Goal: Task Accomplishment & Management: Manage account settings

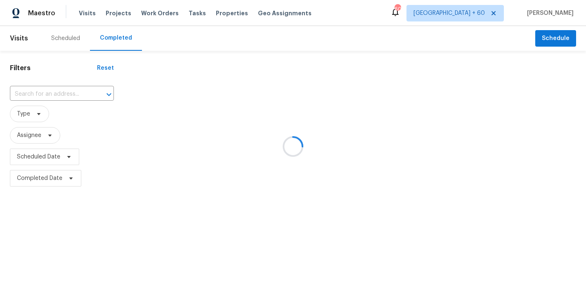
click at [173, 36] on div at bounding box center [293, 146] width 586 height 293
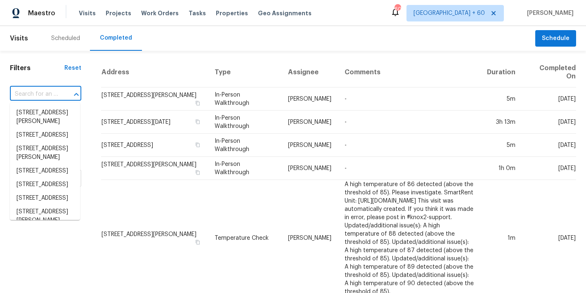
click at [47, 94] on input "text" at bounding box center [34, 94] width 48 height 13
paste input "[STREET_ADDRESS]"
type input "[STREET_ADDRESS]"
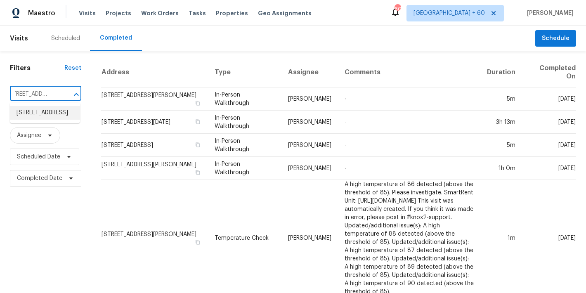
click at [32, 120] on li "[STREET_ADDRESS]" at bounding box center [45, 113] width 70 height 14
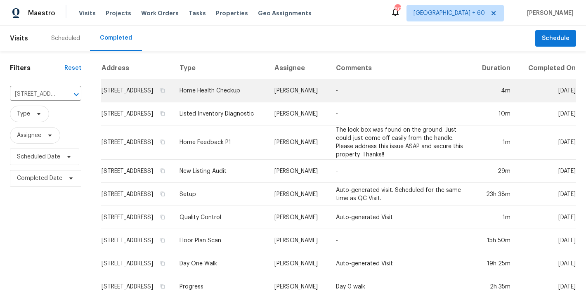
click at [122, 99] on td "[STREET_ADDRESS]" at bounding box center [137, 90] width 72 height 23
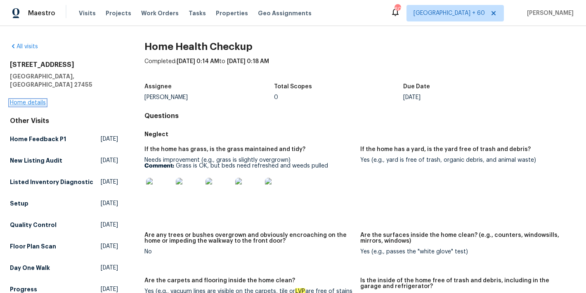
click at [28, 100] on link "Home details" at bounding box center [28, 103] width 36 height 6
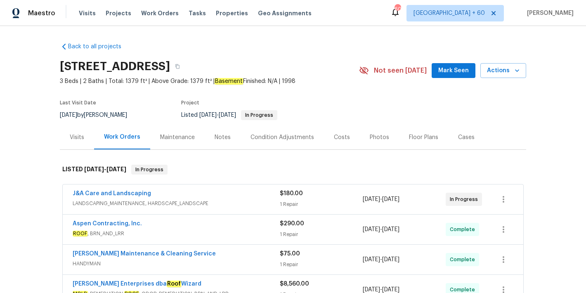
click at [444, 71] on span "Mark Seen" at bounding box center [453, 71] width 31 height 10
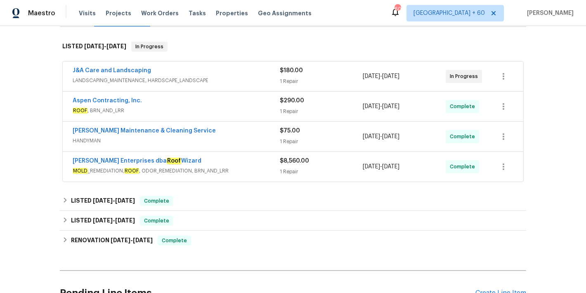
scroll to position [144, 0]
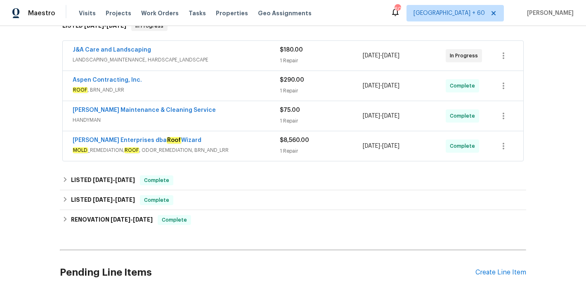
click at [234, 52] on div "J&A Care and Landscaping" at bounding box center [176, 51] width 207 height 10
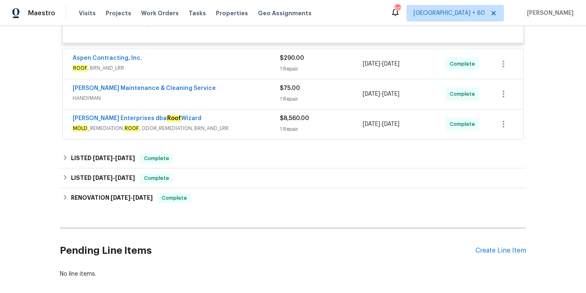
scroll to position [271, 0]
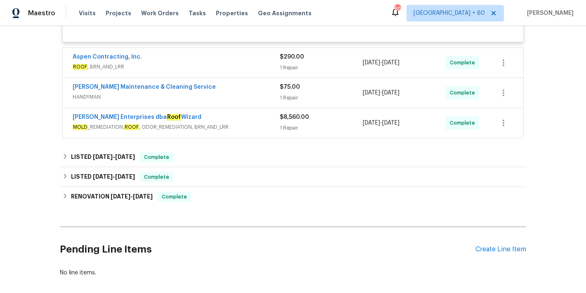
click at [262, 119] on div "[PERSON_NAME] Enterprises dba Roof Wizard" at bounding box center [176, 118] width 207 height 10
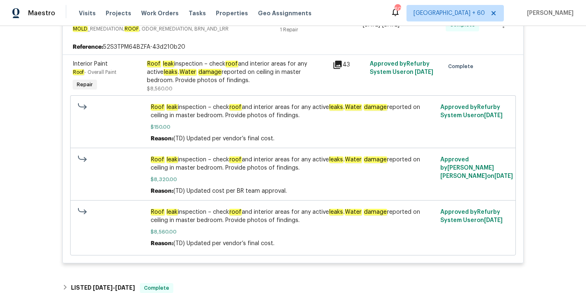
scroll to position [377, 0]
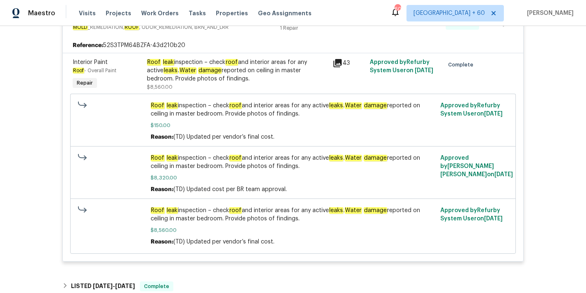
click at [565, 130] on div "Back to all projects [STREET_ADDRESS] 3 Beds | 2 Baths | Total: 1379 ft² | Abov…" at bounding box center [293, 159] width 586 height 267
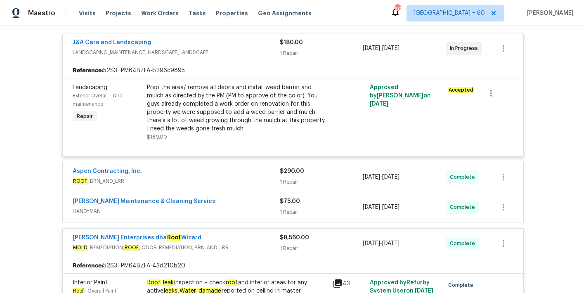
scroll to position [158, 0]
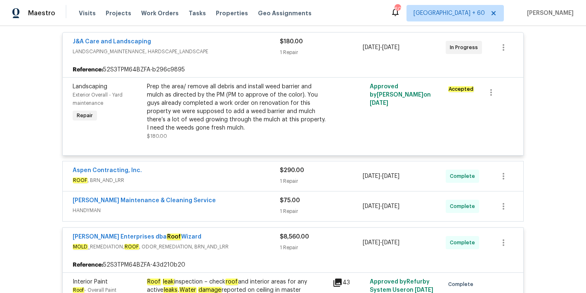
click at [243, 181] on span "ROOF , BRN_AND_LRR" at bounding box center [176, 180] width 207 height 8
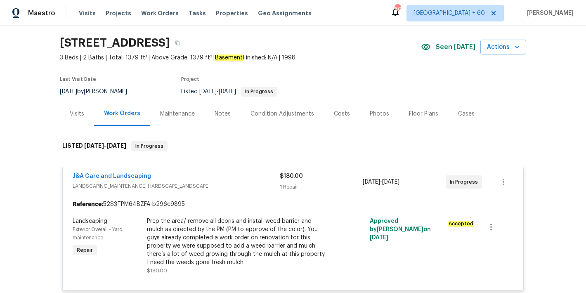
scroll to position [0, 0]
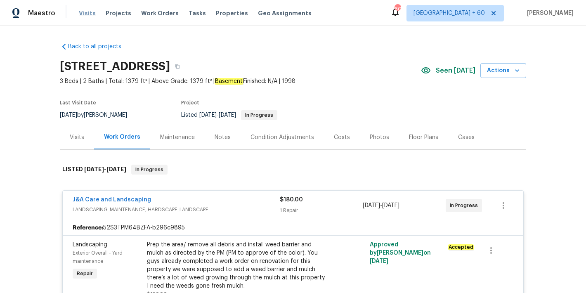
click at [83, 13] on span "Visits" at bounding box center [87, 13] width 17 height 8
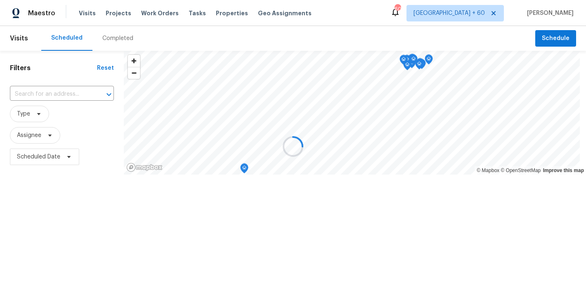
click at [306, 28] on div at bounding box center [293, 146] width 586 height 293
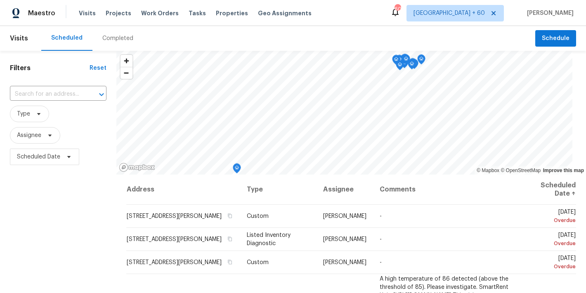
click at [121, 35] on div "Completed" at bounding box center [117, 38] width 31 height 8
